Goal: Task Accomplishment & Management: Manage account settings

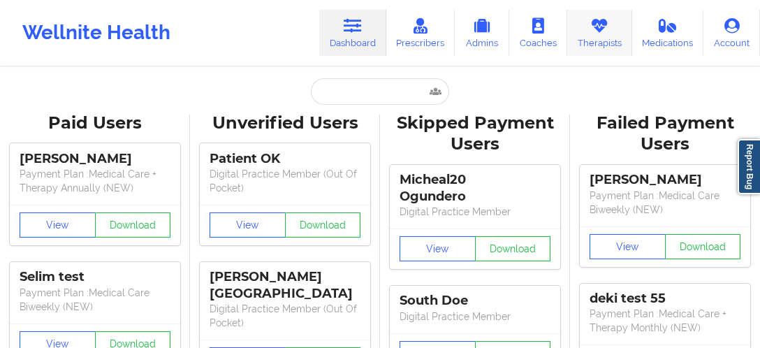
click at [597, 40] on link "Therapists" at bounding box center [599, 33] width 65 height 46
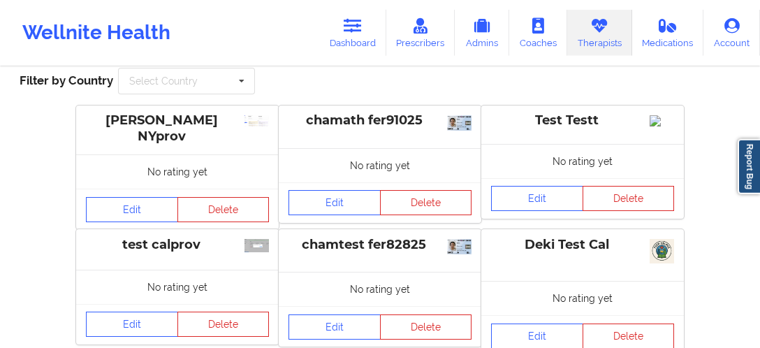
scroll to position [73, 0]
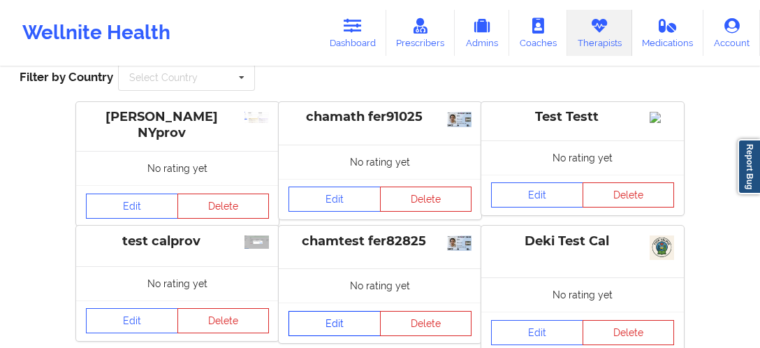
click at [315, 321] on link "Edit" at bounding box center [335, 323] width 92 height 25
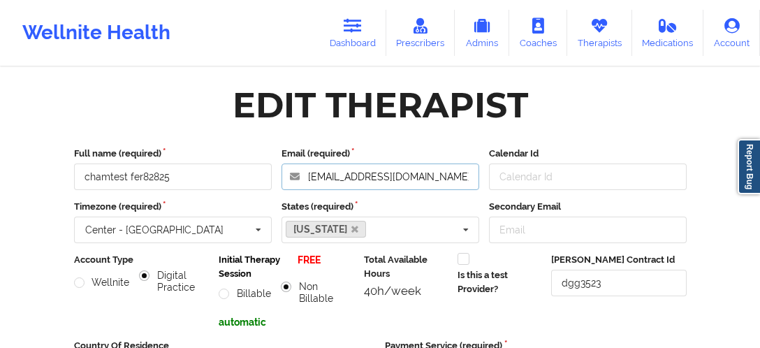
drag, startPoint x: 435, startPoint y: 177, endPoint x: 317, endPoint y: 177, distance: 117.4
click at [317, 177] on input "[EMAIL_ADDRESS][DOMAIN_NAME]" at bounding box center [381, 176] width 198 height 27
click at [602, 32] on icon at bounding box center [599, 25] width 18 height 15
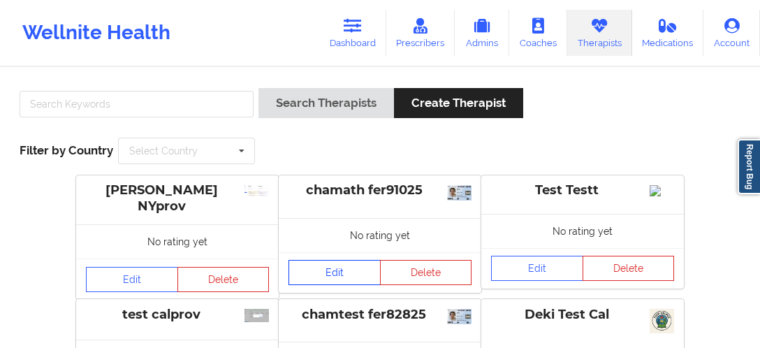
click at [336, 277] on link "Edit" at bounding box center [335, 272] width 92 height 25
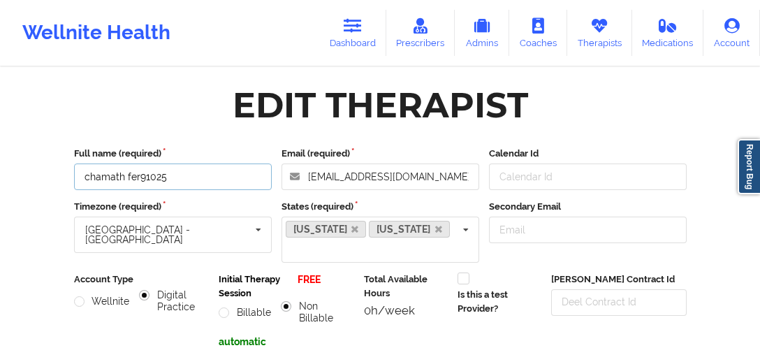
click at [136, 177] on input "chamath fer91025" at bounding box center [173, 176] width 198 height 27
click at [140, 177] on input "chamath fer91025" at bounding box center [173, 176] width 198 height 27
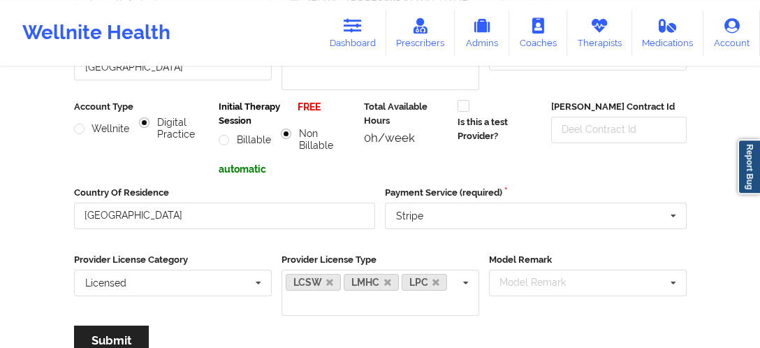
scroll to position [170, 0]
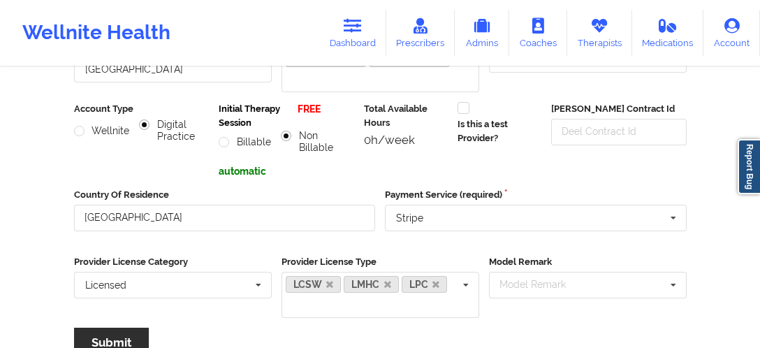
type input "chamath fertest91025"
click at [126, 328] on button "Submit" at bounding box center [111, 343] width 75 height 30
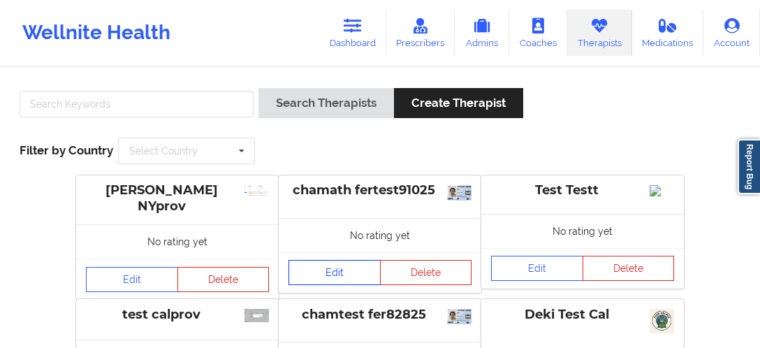
click at [342, 275] on link "Edit" at bounding box center [335, 272] width 92 height 25
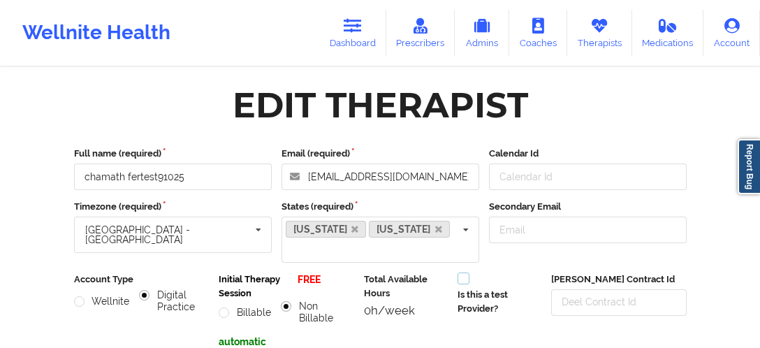
click at [464, 272] on label at bounding box center [464, 272] width 12 height 0
click at [464, 272] on input "Is this a test Provider?" at bounding box center [464, 278] width 12 height 12
checkbox input "true"
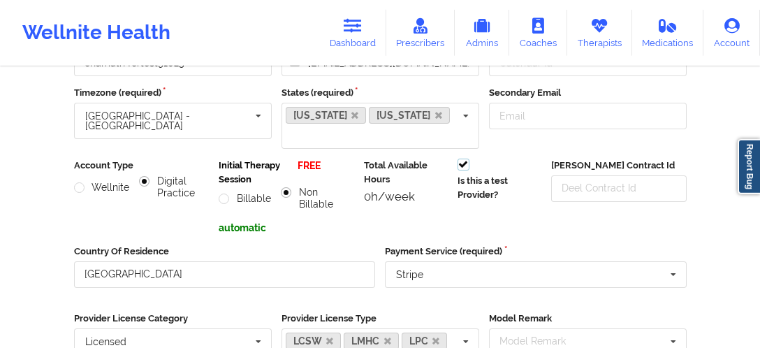
scroll to position [147, 0]
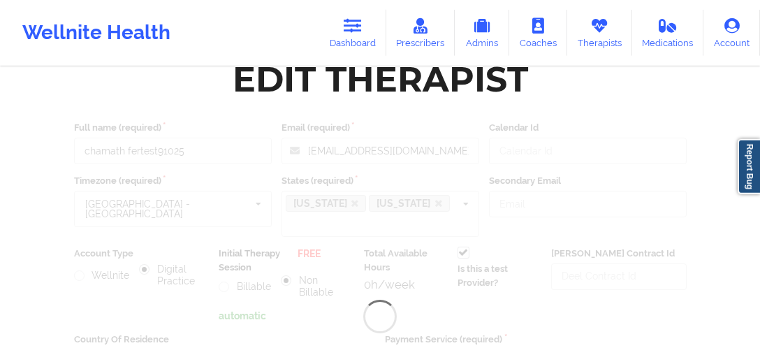
scroll to position [0, 0]
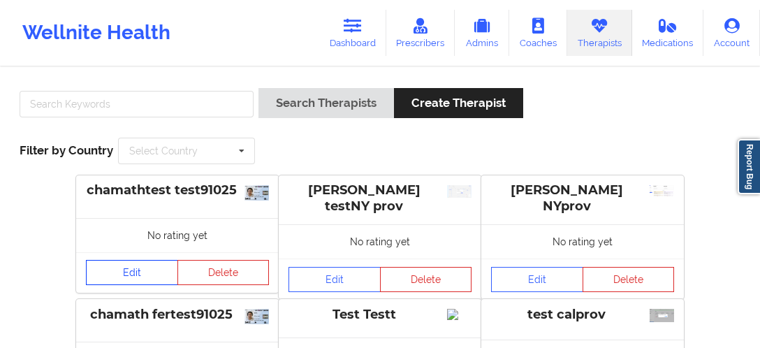
click at [126, 269] on link "Edit" at bounding box center [132, 272] width 92 height 25
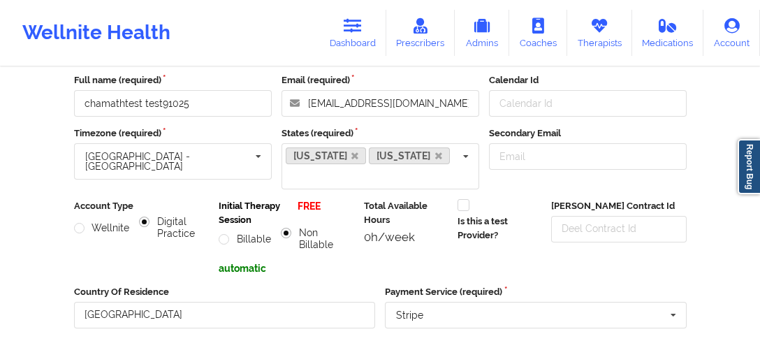
scroll to position [147, 0]
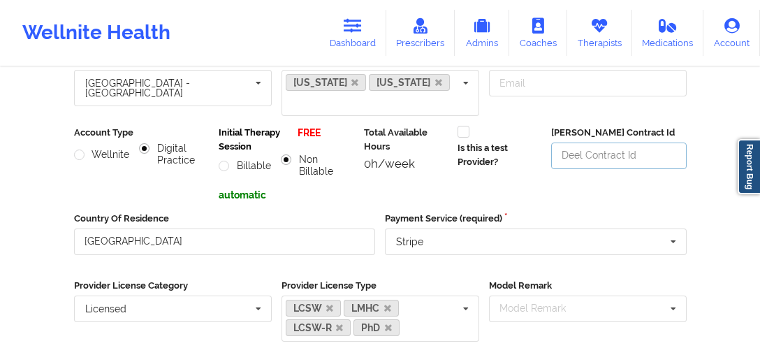
click at [581, 143] on input "[PERSON_NAME] Contract Id" at bounding box center [619, 156] width 136 height 27
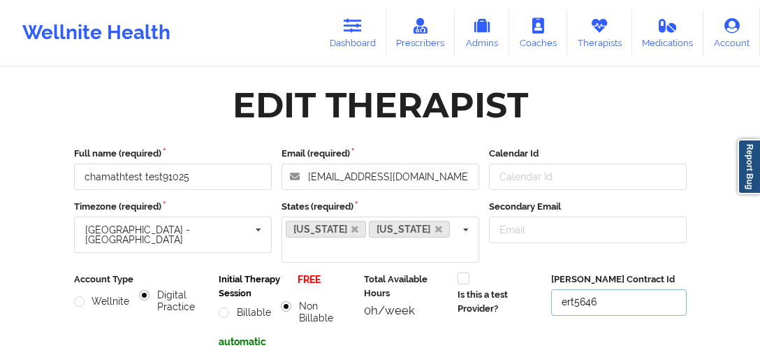
scroll to position [368, 0]
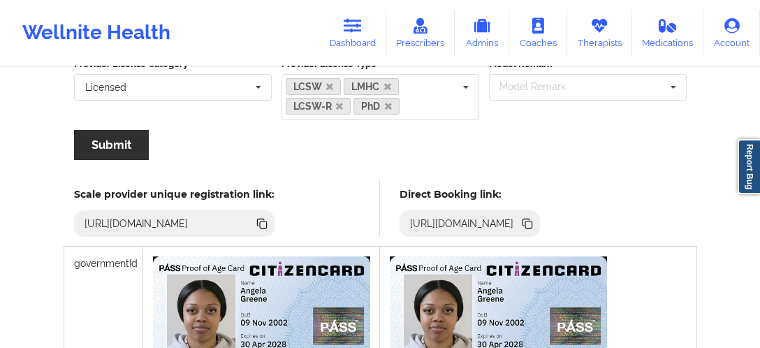
type input "ert5646"
click at [124, 135] on button "Submit" at bounding box center [111, 145] width 75 height 30
